Goal: Information Seeking & Learning: Learn about a topic

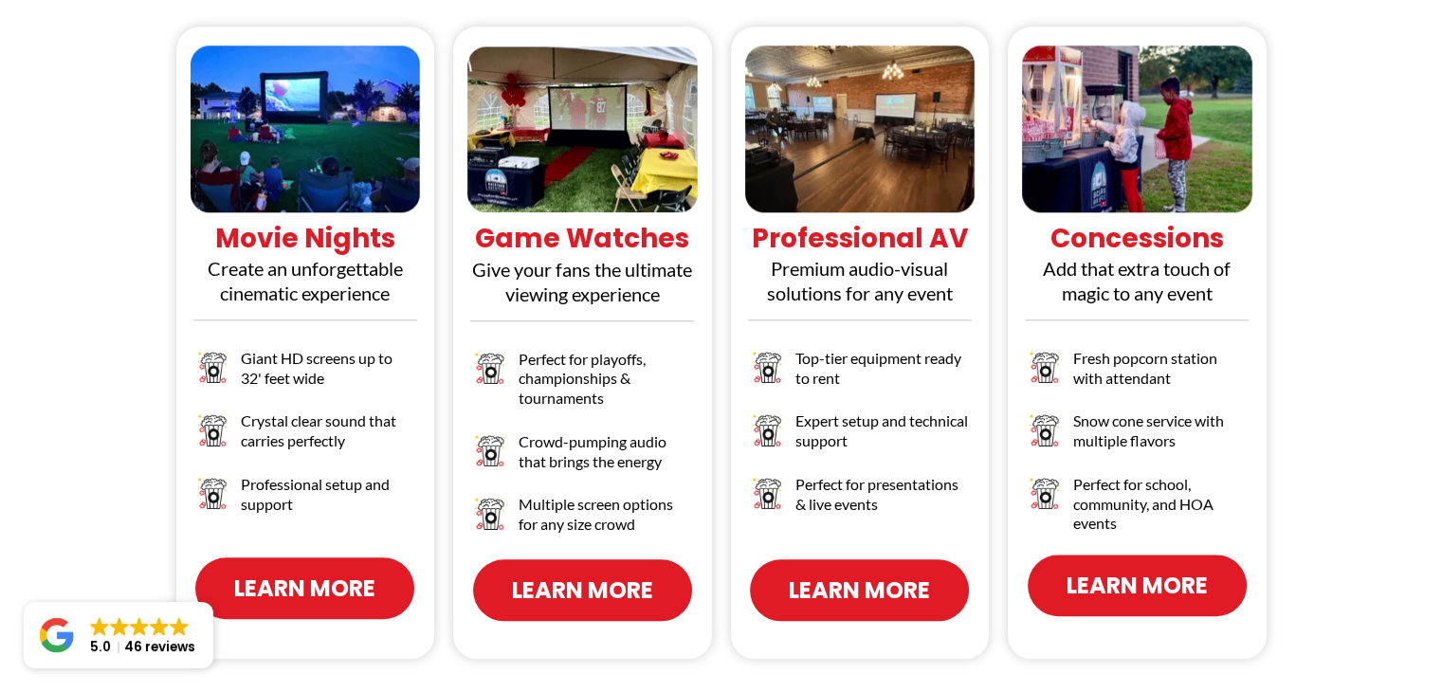
scroll to position [1895, 0]
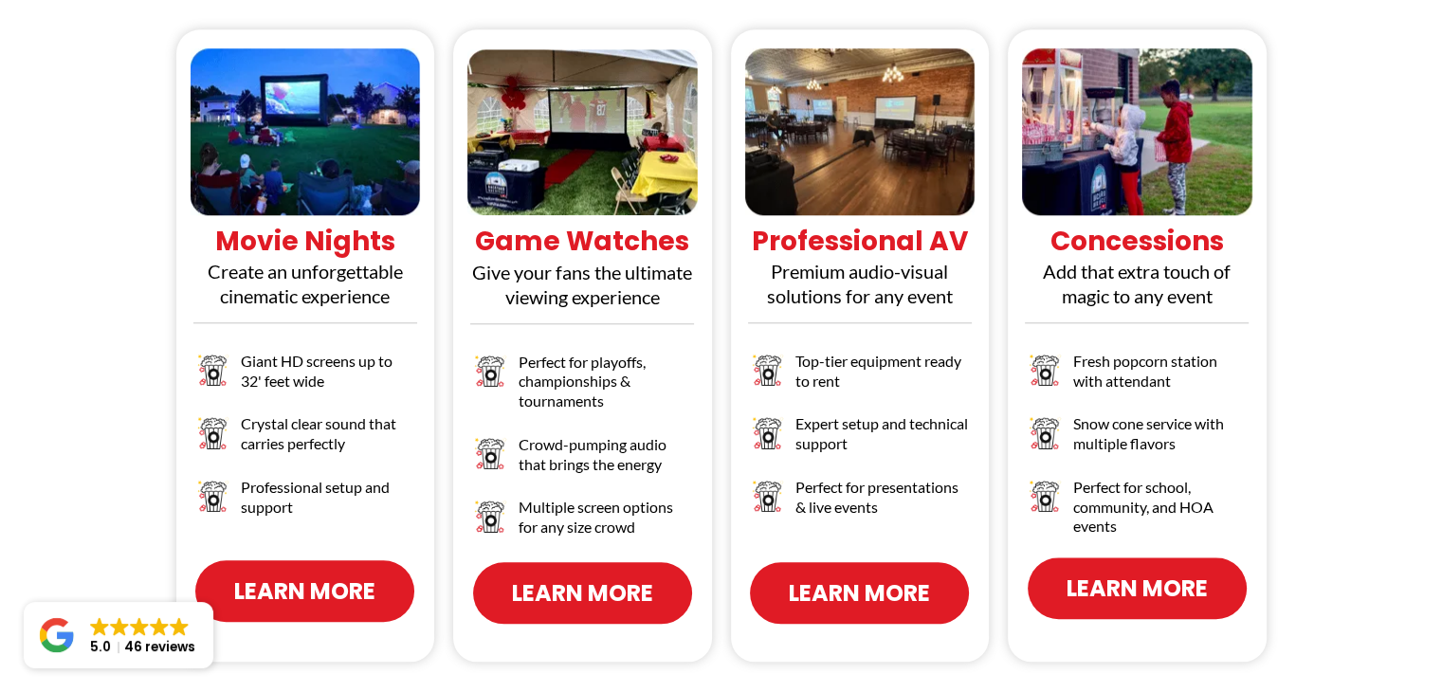
click at [886, 576] on span "Learn More" at bounding box center [859, 592] width 141 height 33
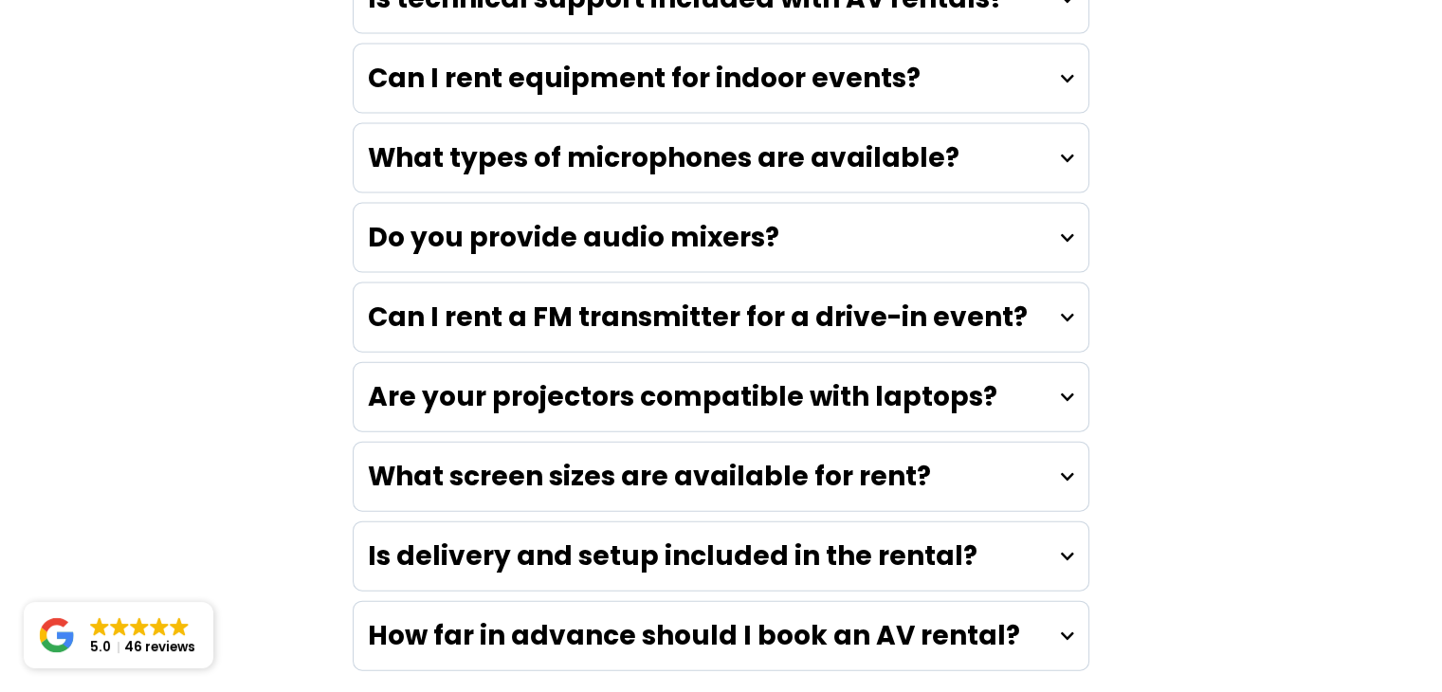
scroll to position [4170, 0]
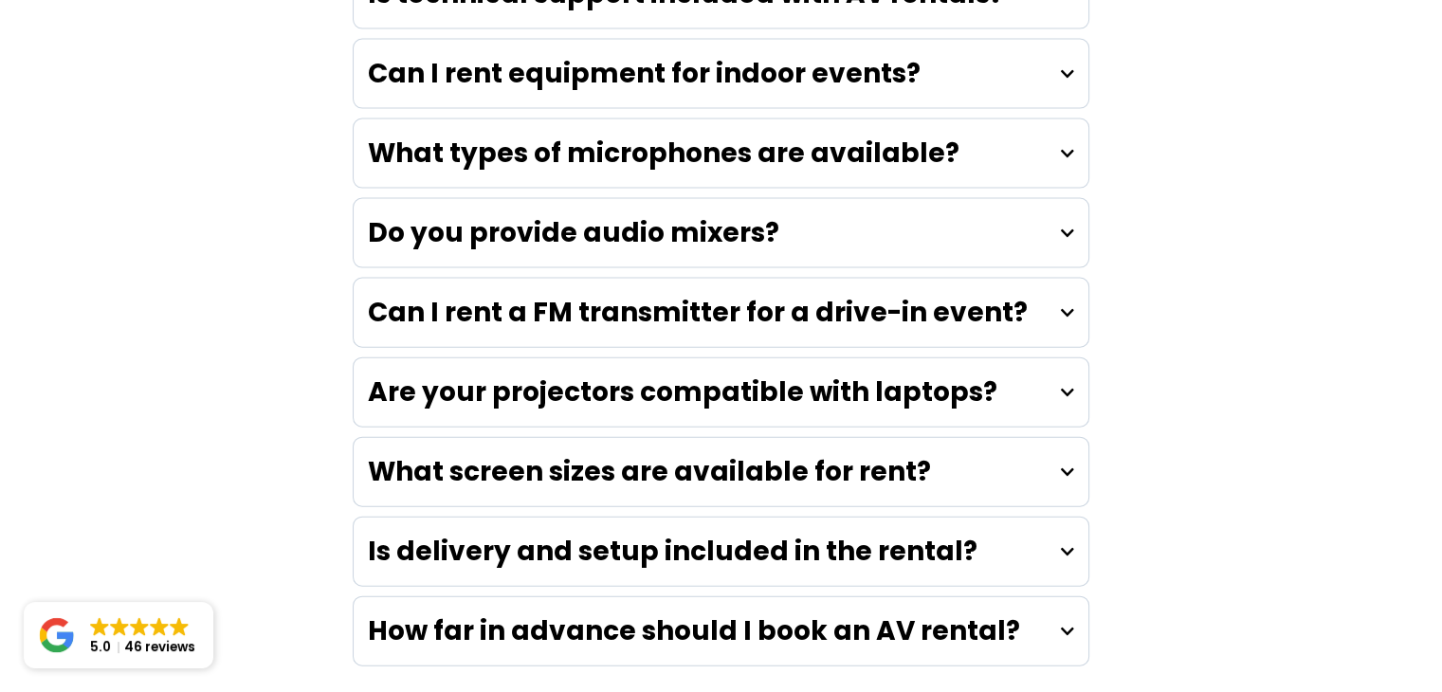
click at [769, 373] on strong "Are your projectors compatible with laptops?" at bounding box center [682, 391] width 629 height 37
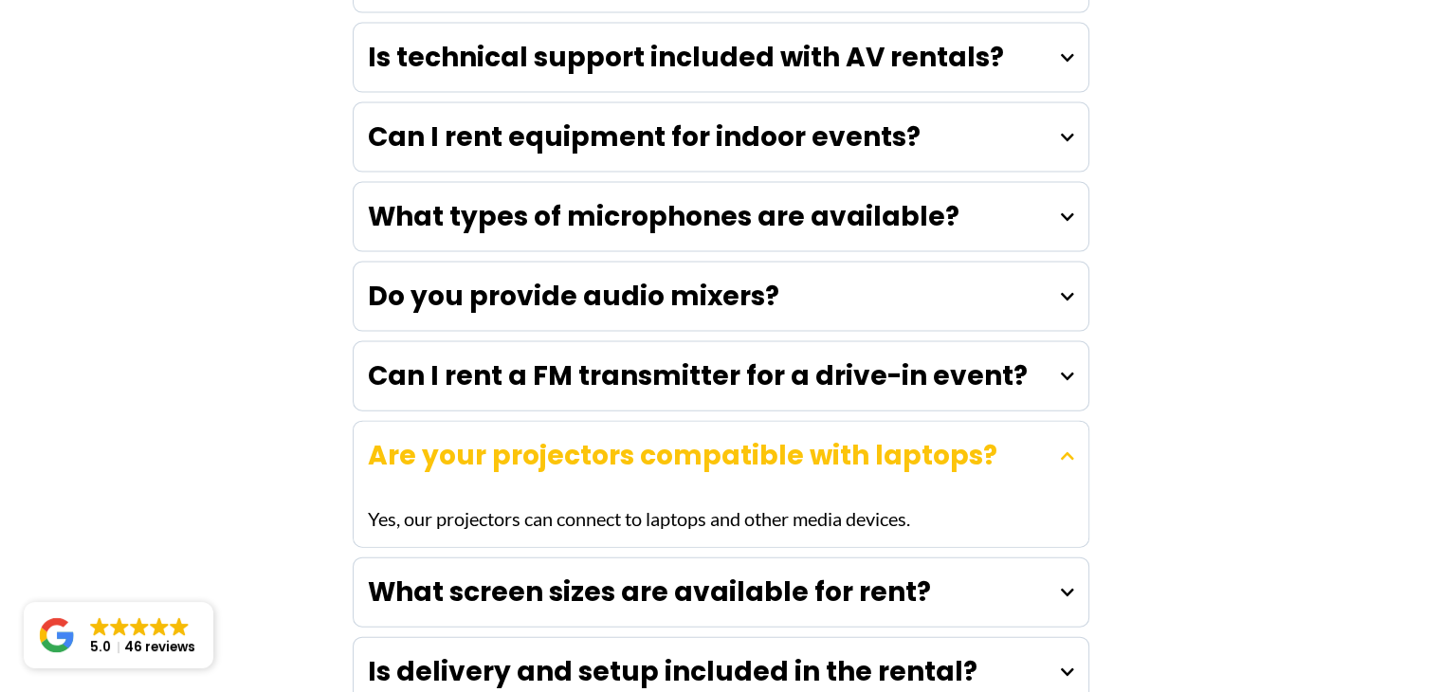
scroll to position [4075, 0]
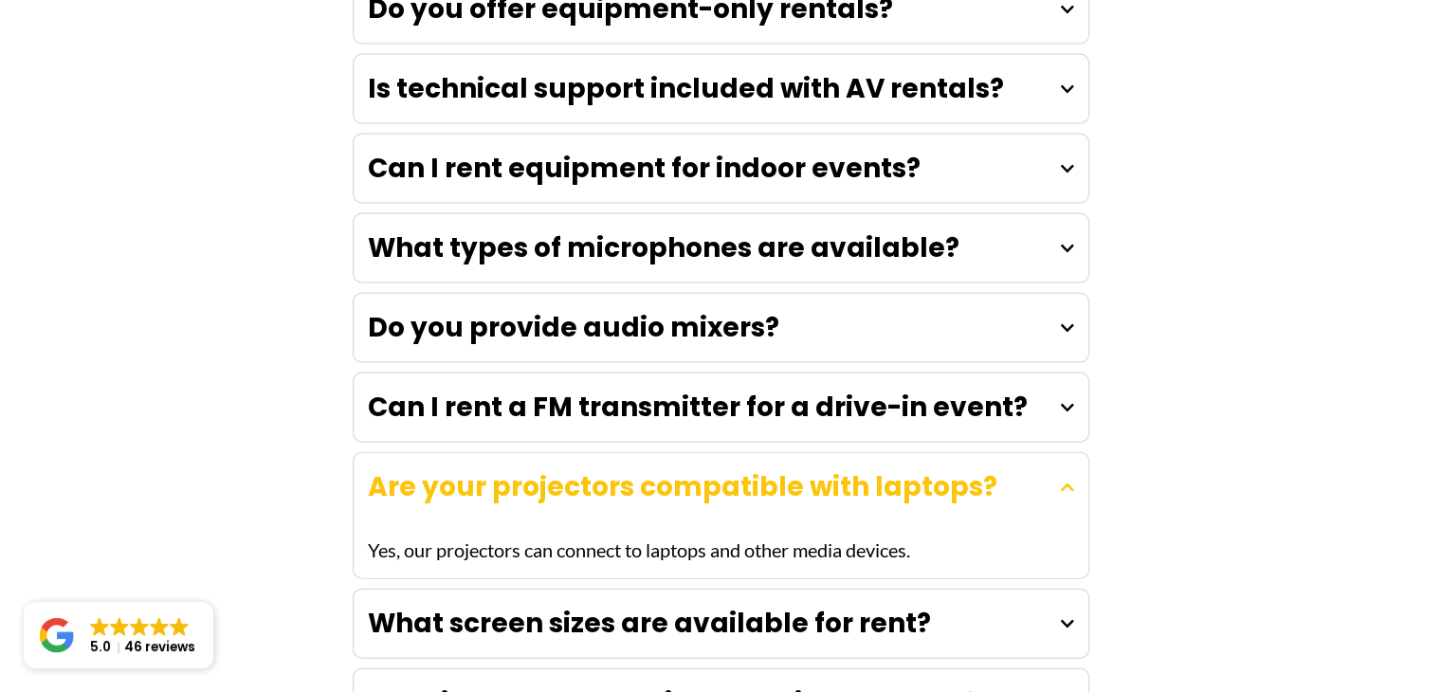
click at [760, 389] on strong "Can I rent a FM transmitter for a drive-in event?" at bounding box center [698, 407] width 660 height 37
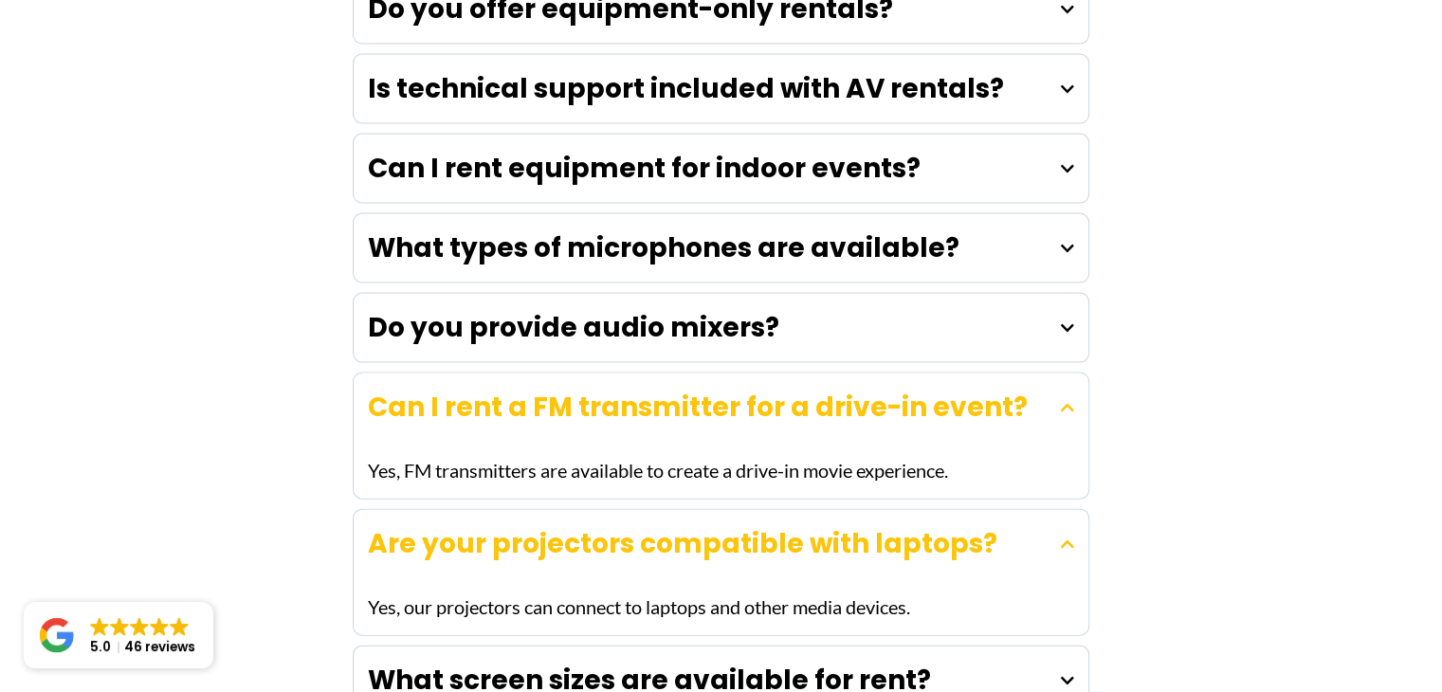
click at [776, 294] on div "Do you provide audio mixers?" at bounding box center [721, 328] width 734 height 68
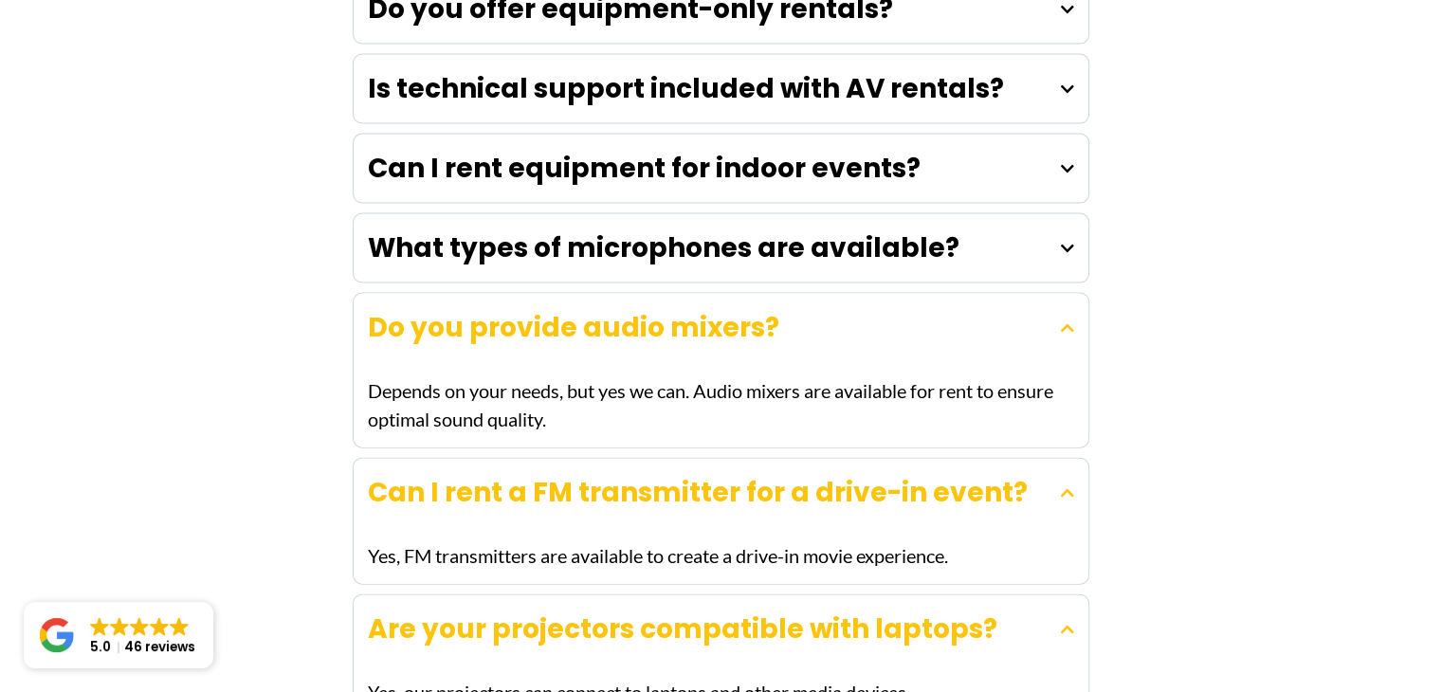
click at [776, 229] on strong "What types of microphones are available?" at bounding box center [663, 247] width 591 height 37
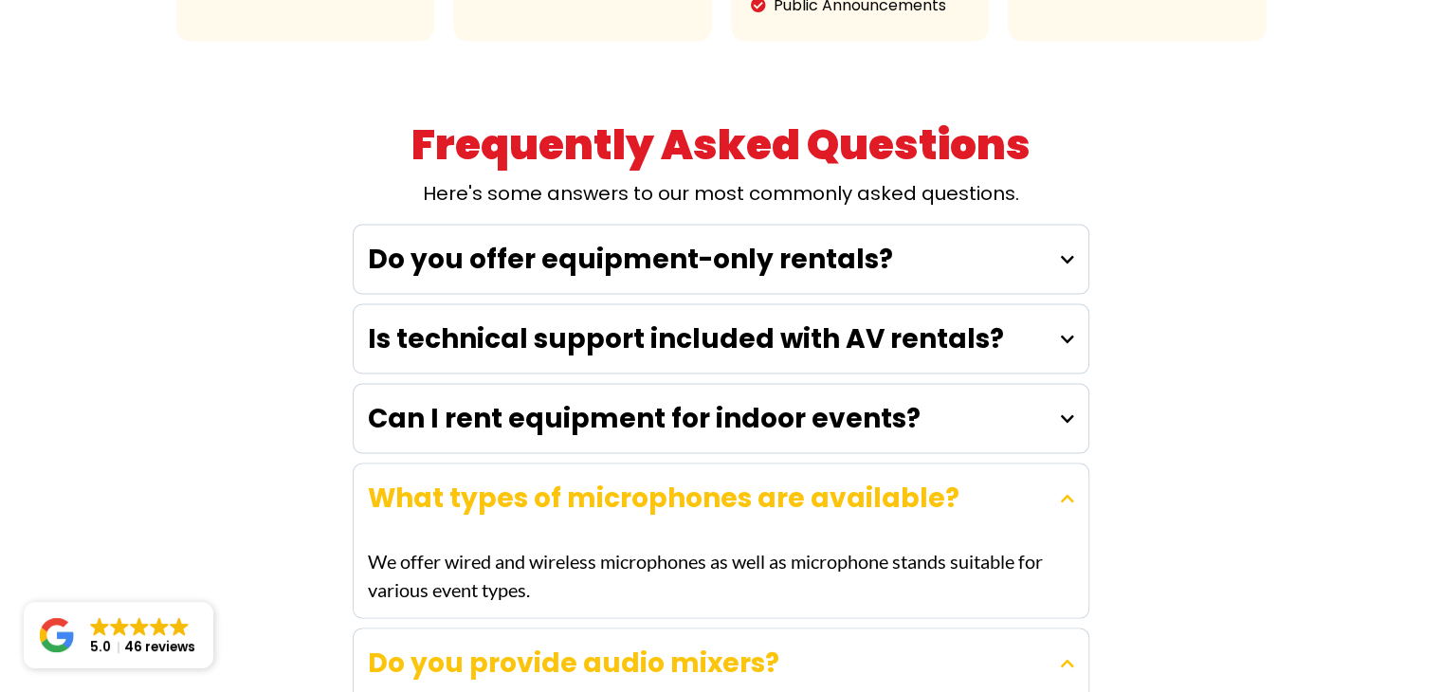
scroll to position [3791, 0]
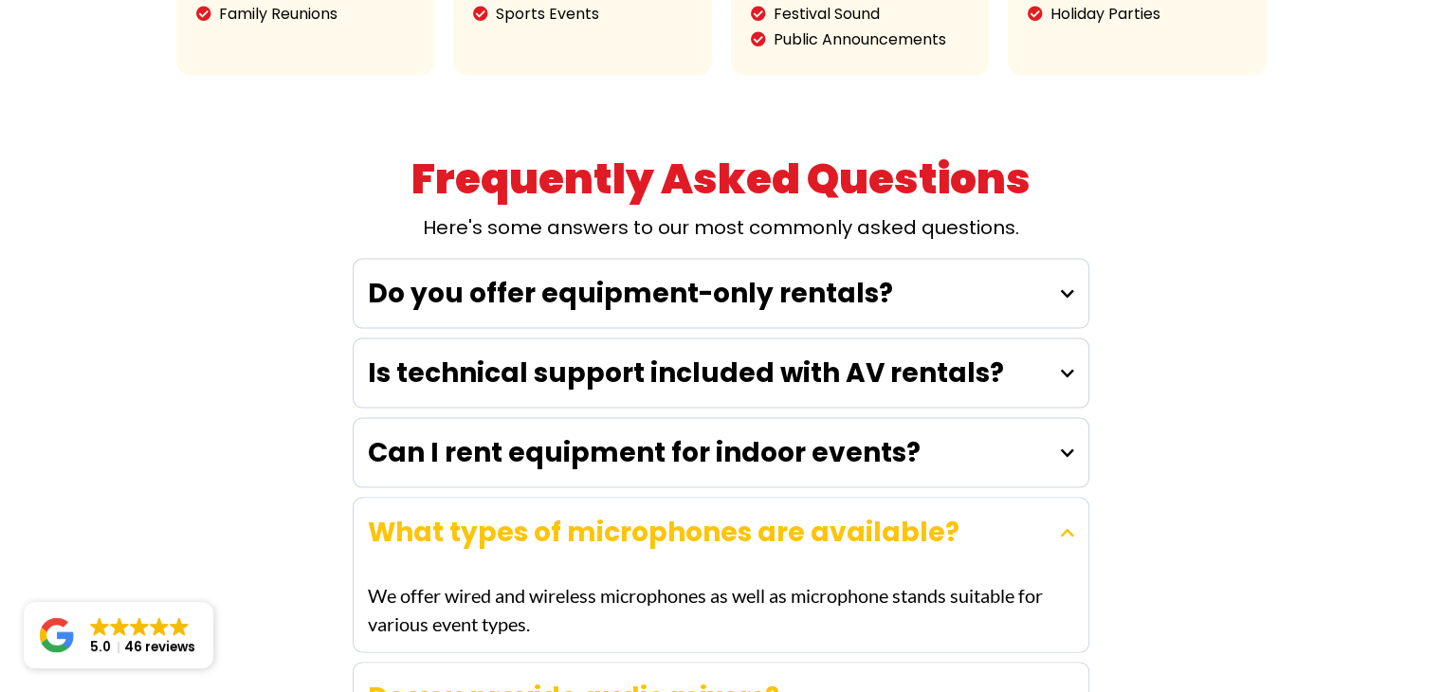
click at [729, 354] on strong "Is technical support included with AV rentals?" at bounding box center [686, 372] width 636 height 37
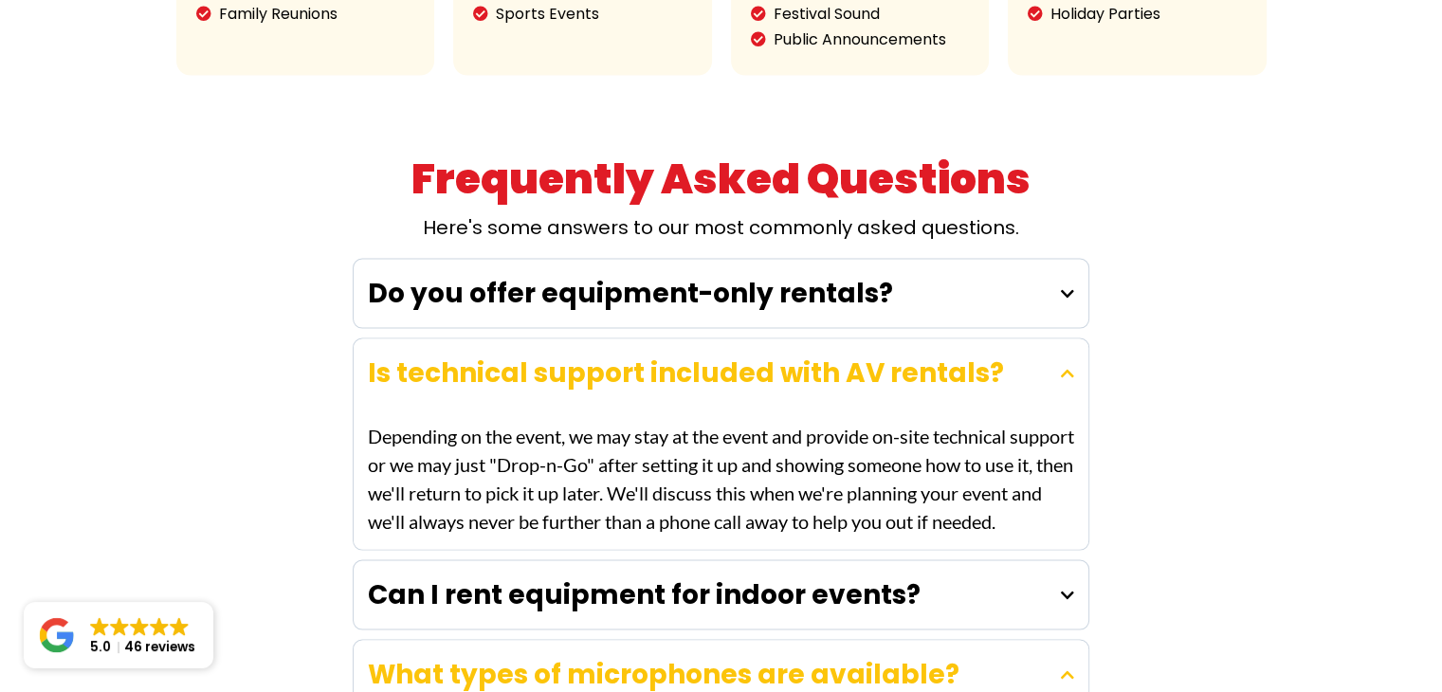
click at [741, 275] on strong "Do you offer equipment-only rentals?" at bounding box center [630, 293] width 525 height 37
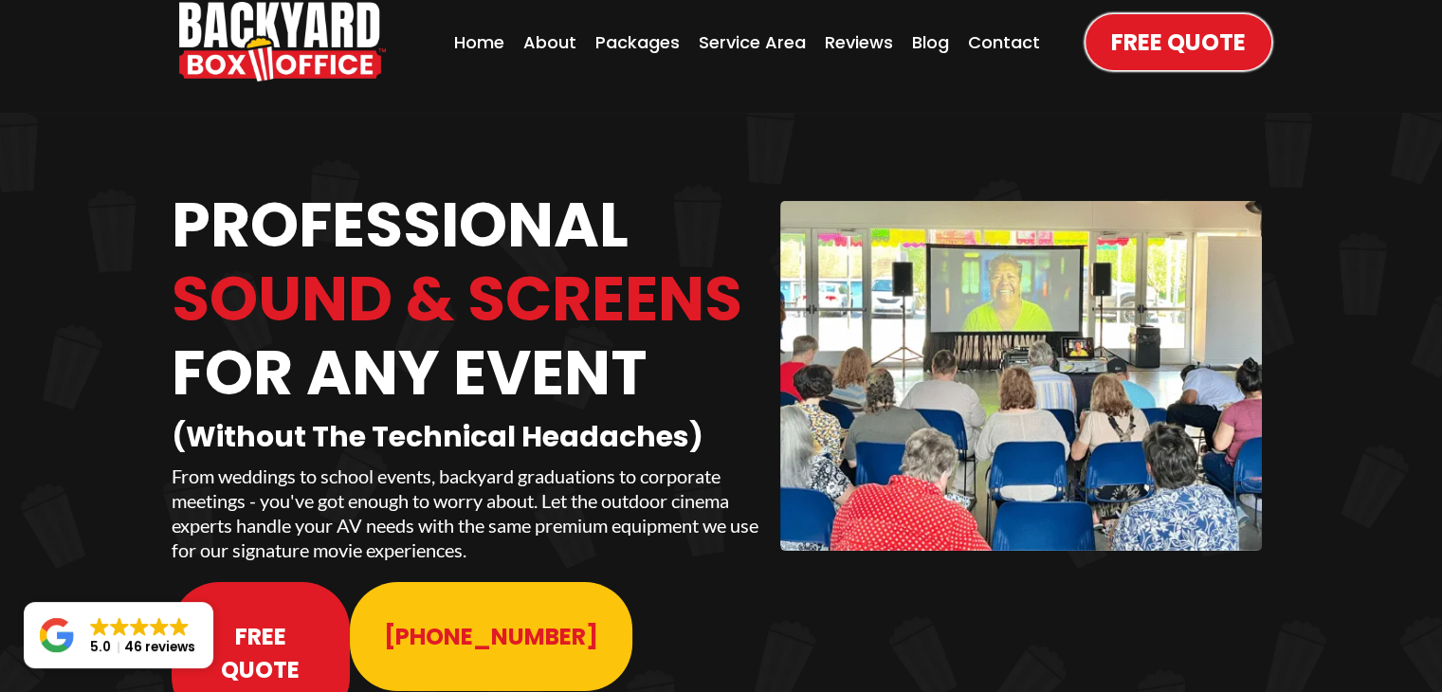
scroll to position [0, 0]
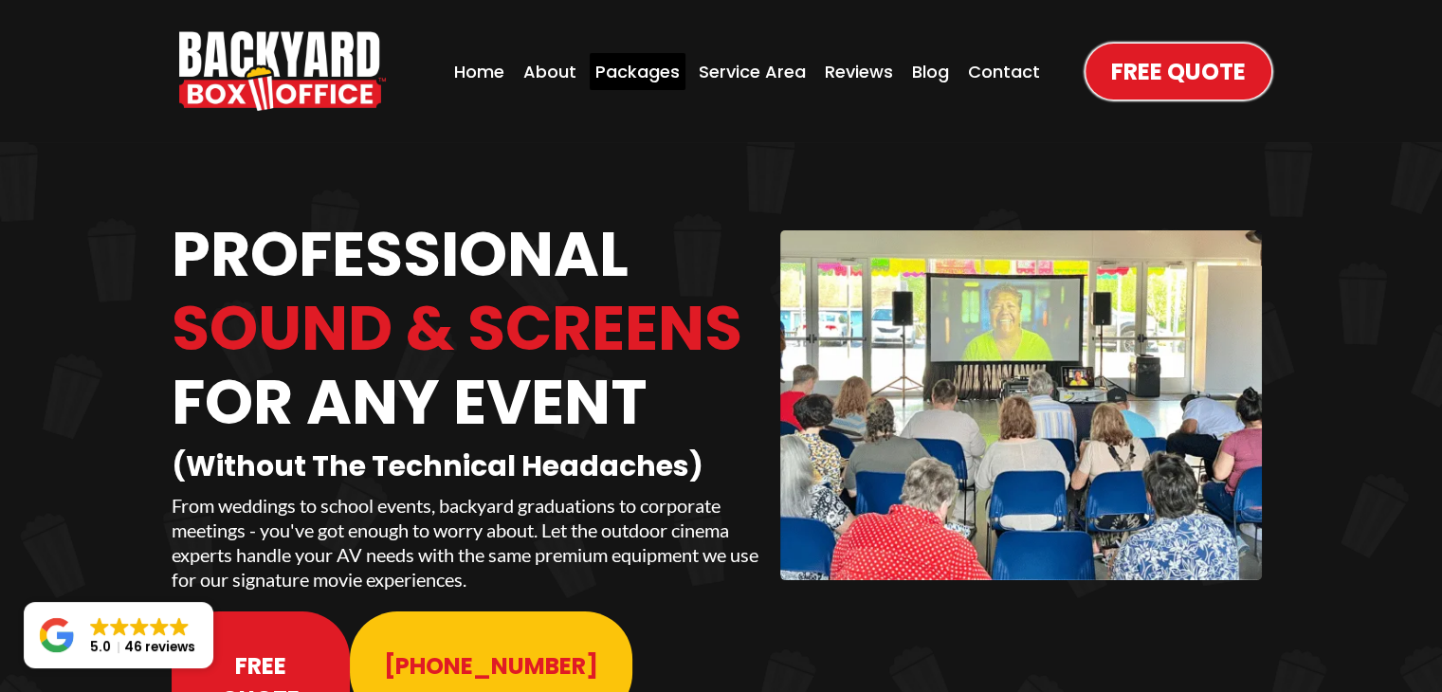
click at [639, 73] on div "Packages" at bounding box center [637, 71] width 96 height 37
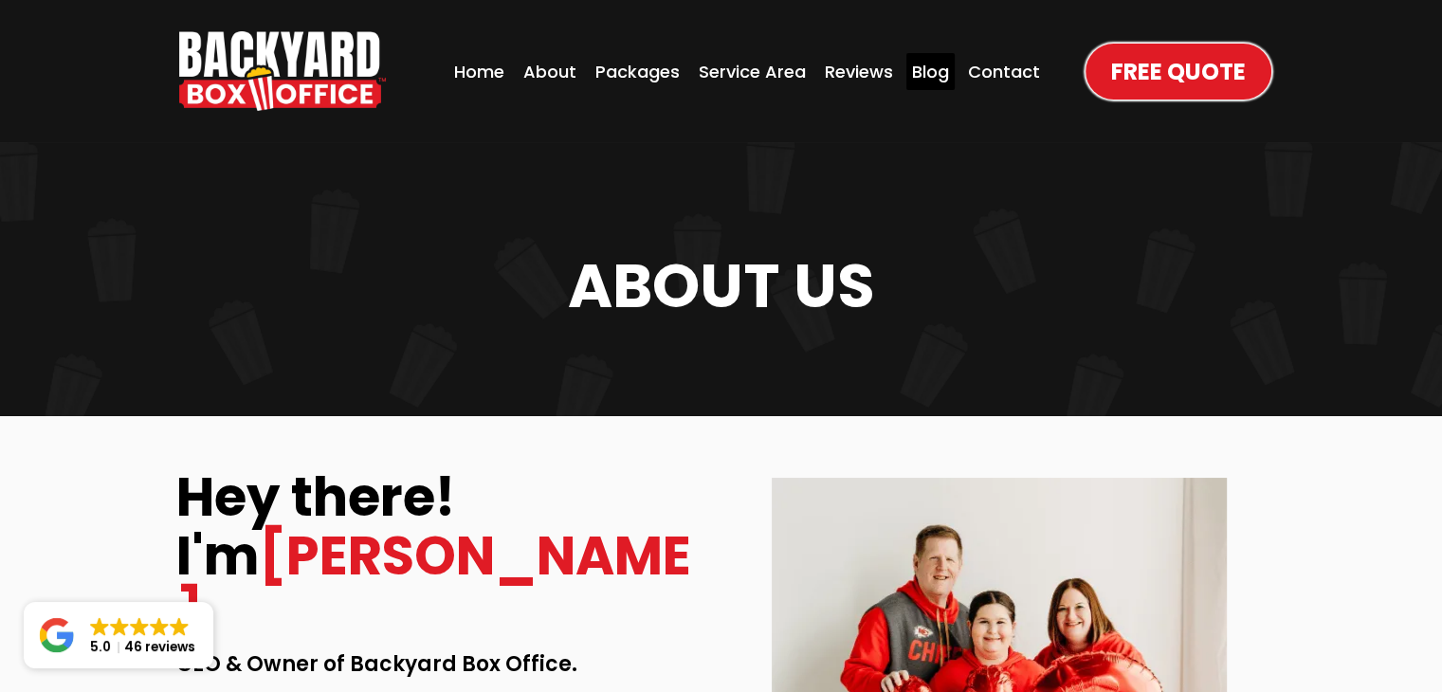
click at [939, 72] on div "Blog" at bounding box center [930, 71] width 48 height 37
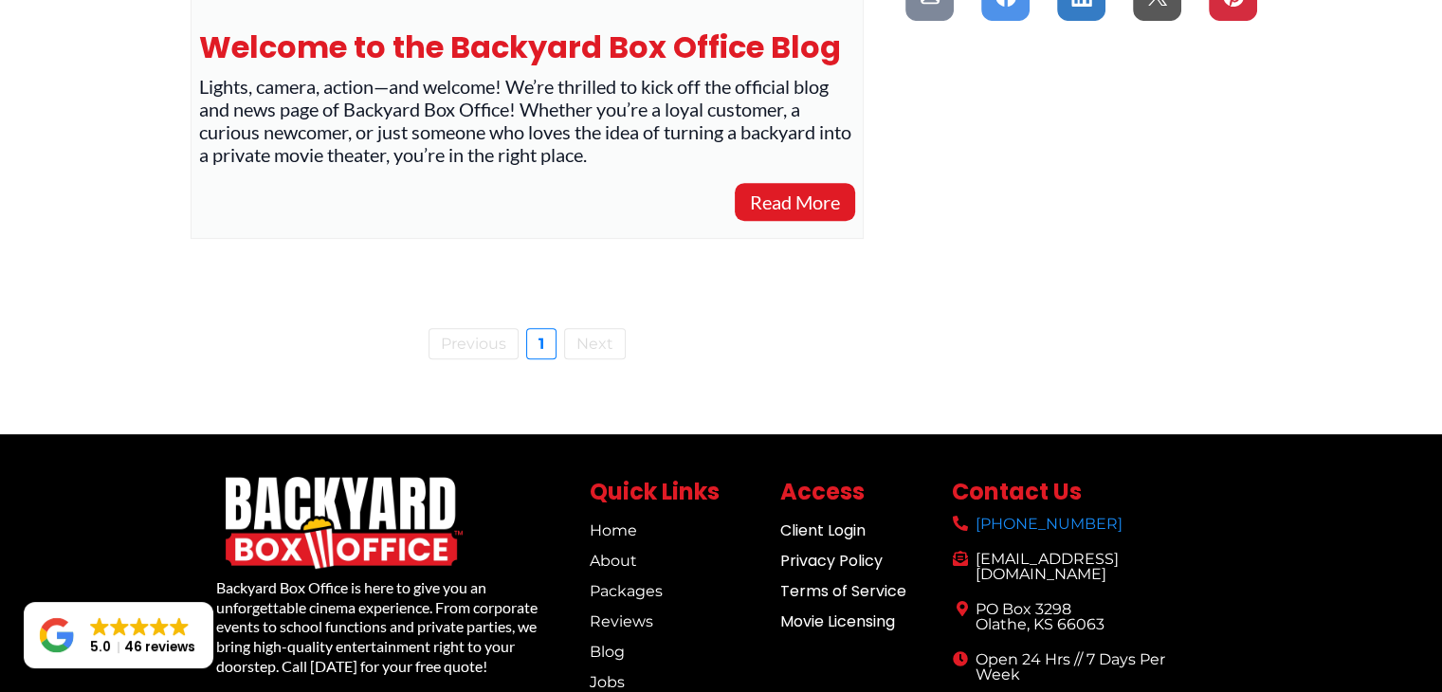
scroll to position [849, 0]
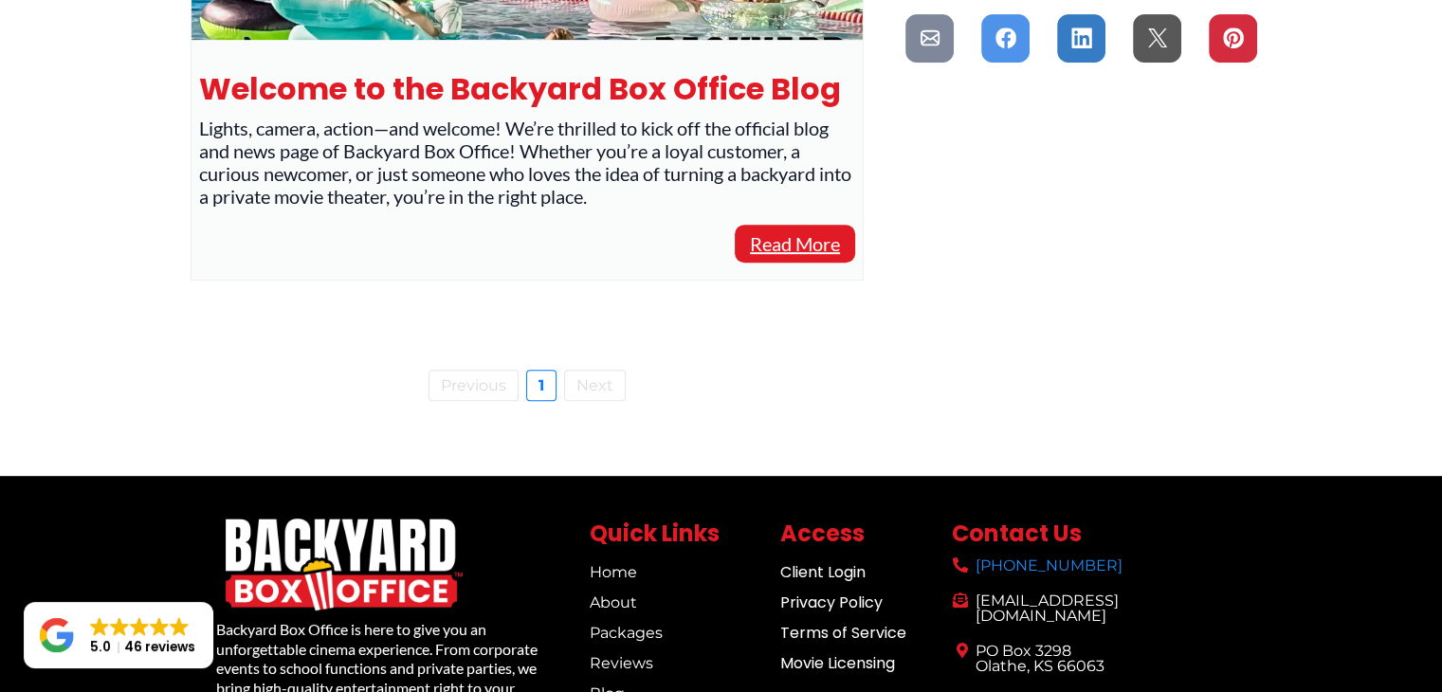
click at [796, 246] on link "Read more" at bounding box center [794, 244] width 120 height 38
